Goal: Task Accomplishment & Management: Use online tool/utility

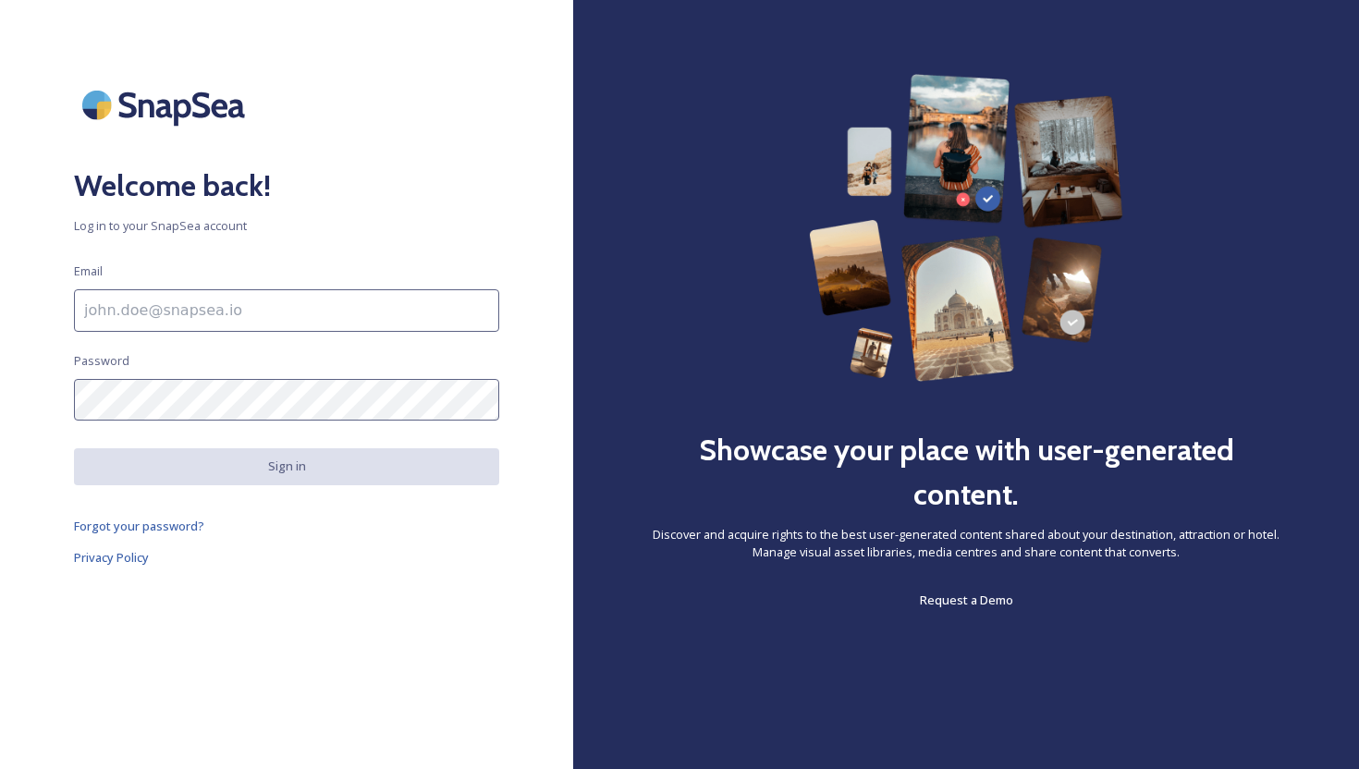
click at [328, 323] on input at bounding box center [286, 310] width 425 height 43
click at [294, 321] on input "To enrich screen reader interactions, please activate Accessibility in Grammarl…" at bounding box center [286, 310] width 425 height 43
click at [280, 310] on input "To enrich screen reader interactions, please activate Accessibility in Grammarl…" at bounding box center [286, 310] width 425 height 43
type input "[EMAIL_ADDRESS][DOMAIN_NAME]"
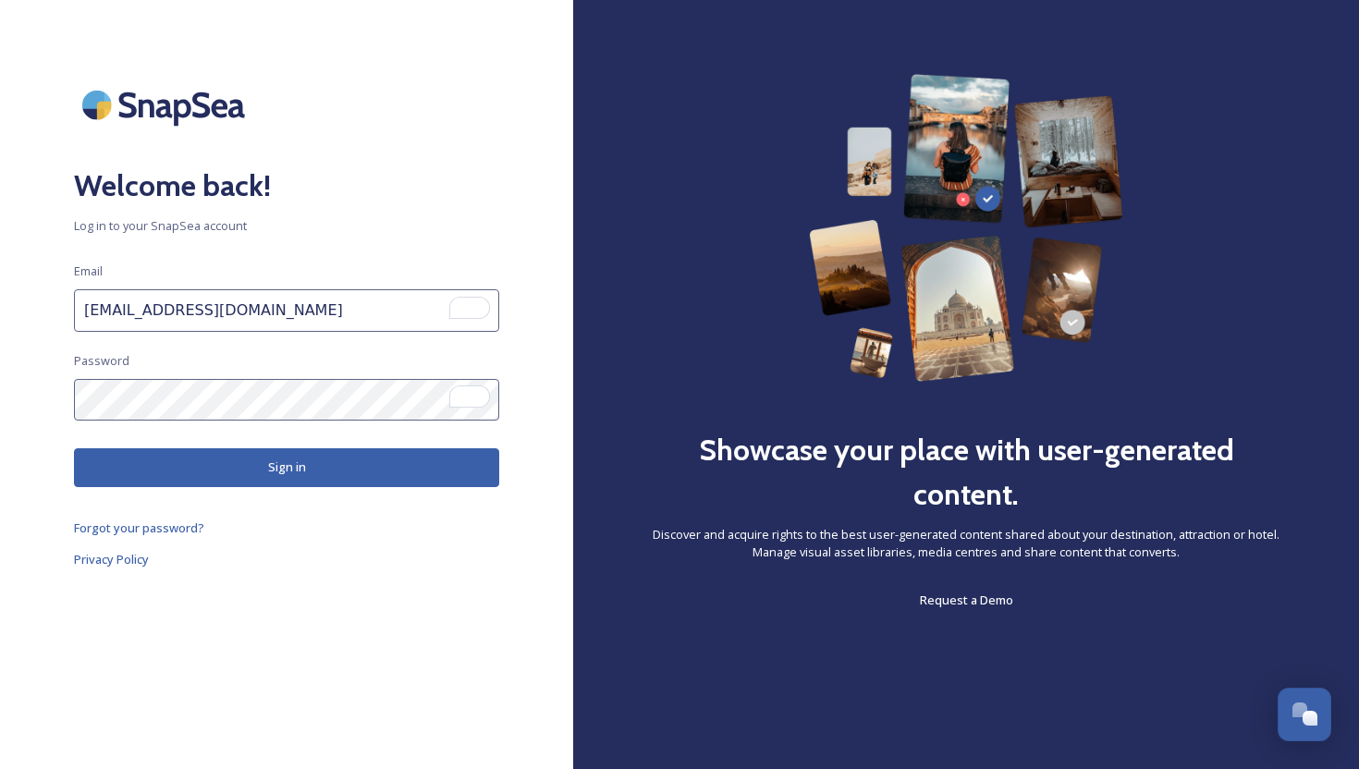
click at [288, 473] on button "Sign in" at bounding box center [286, 467] width 425 height 38
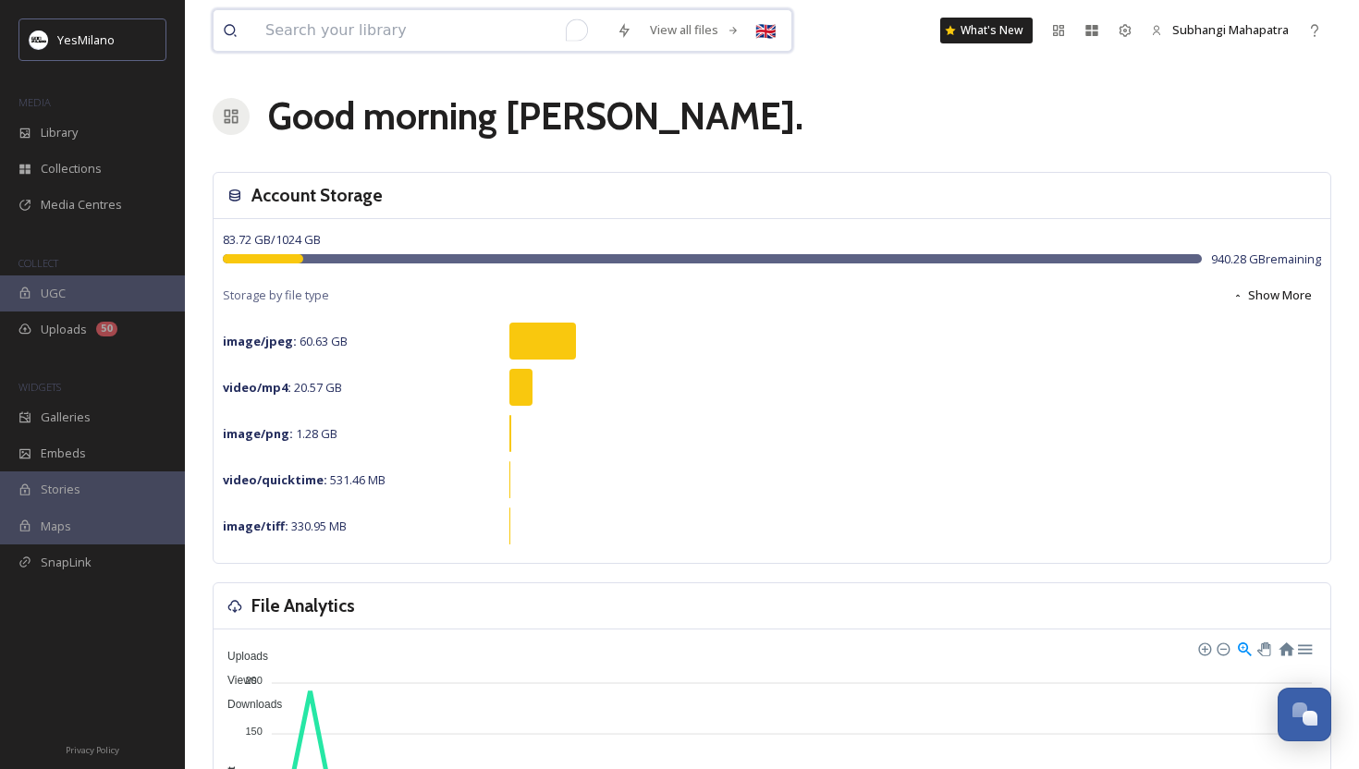
click at [305, 23] on input "To enrich screen reader interactions, please activate Accessibility in Grammarl…" at bounding box center [431, 30] width 351 height 41
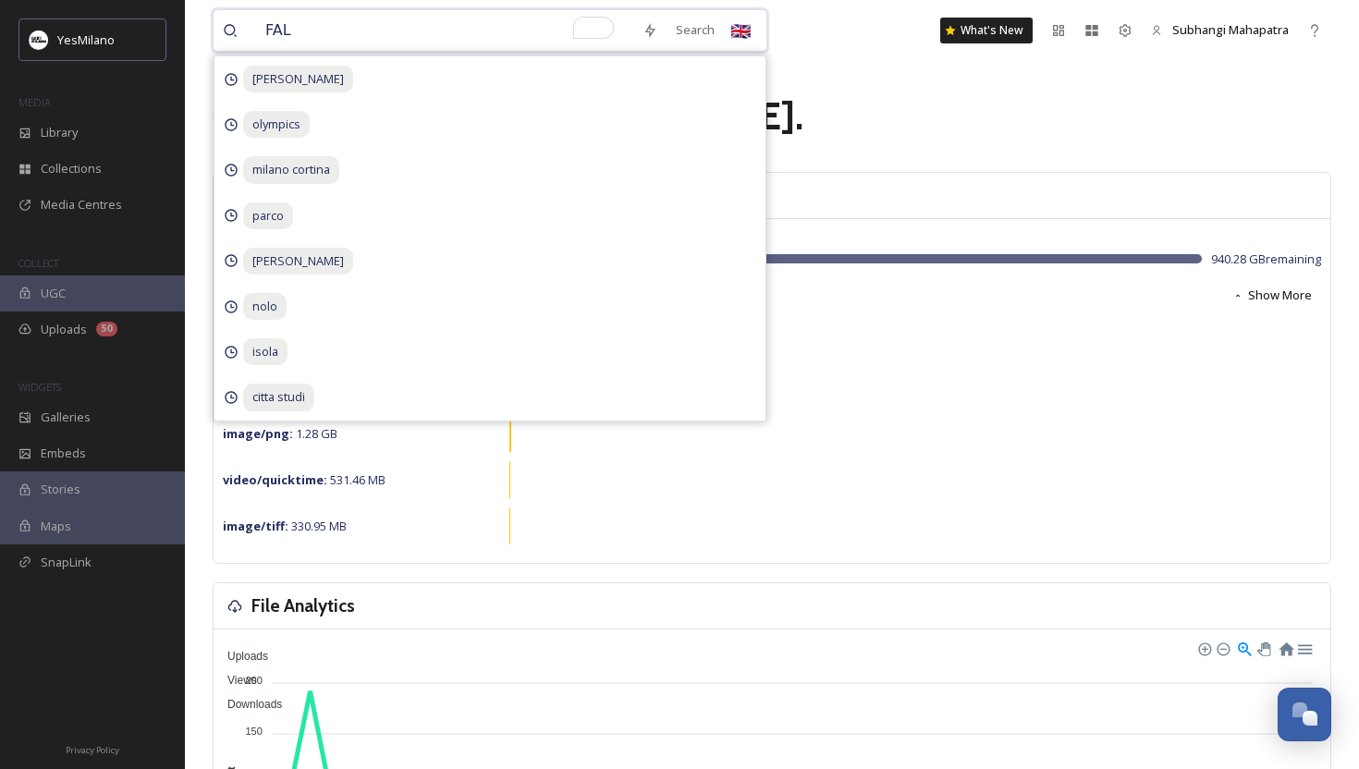
type input "FALL"
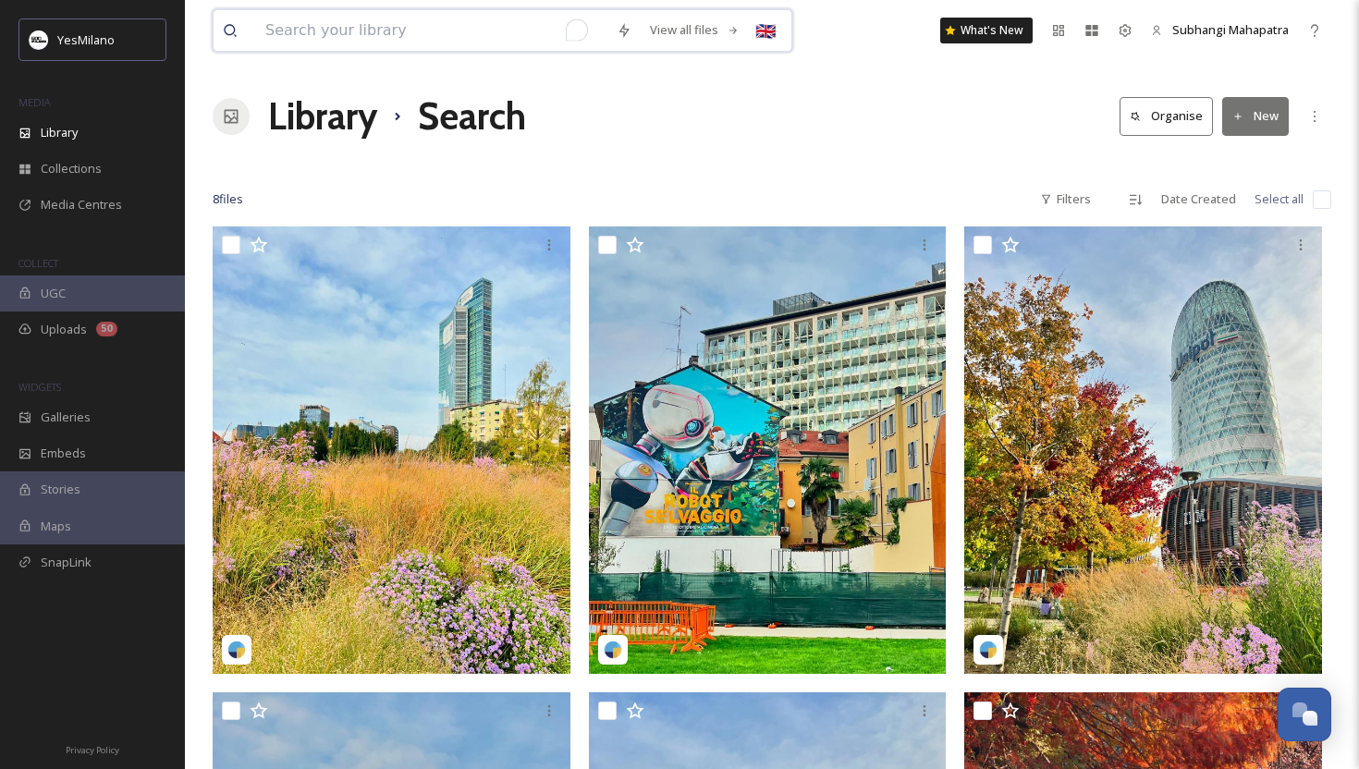
click at [325, 38] on input "To enrich screen reader interactions, please activate Accessibility in Grammarl…" at bounding box center [431, 30] width 351 height 41
click at [849, 110] on div "Library Search Organise New" at bounding box center [772, 116] width 1119 height 55
